Goal: Navigation & Orientation: Go to known website

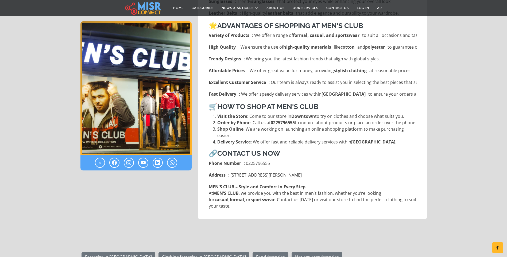
scroll to position [534, 0]
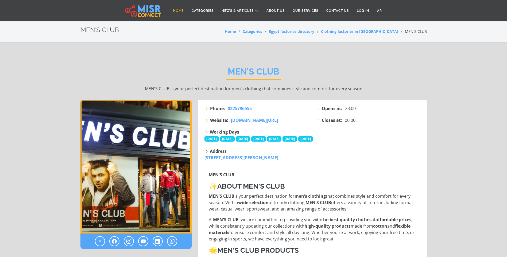
click at [173, 9] on link "Home" at bounding box center [178, 11] width 18 height 10
click at [252, 119] on span "mensclubcollection.com/" at bounding box center [254, 120] width 47 height 6
